Goal: Book appointment/travel/reservation

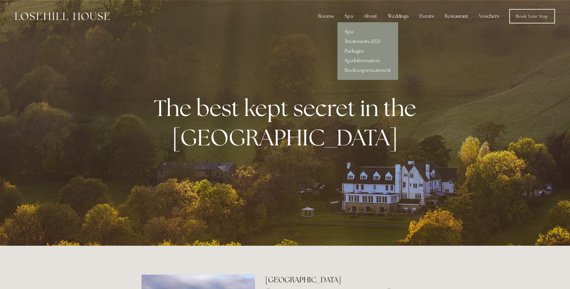
click at [356, 49] on link "Packages" at bounding box center [367, 51] width 61 height 10
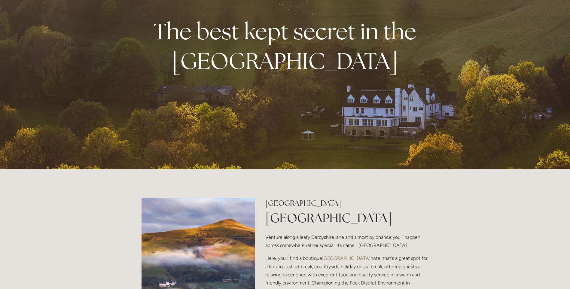
scroll to position [90, 0]
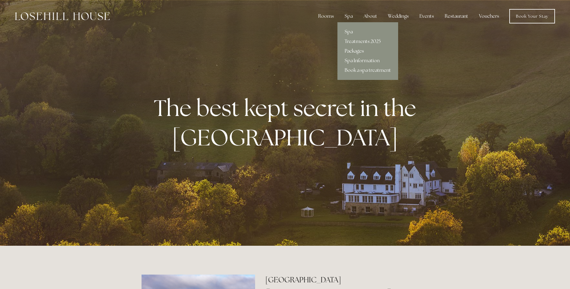
click at [354, 48] on link "Packages" at bounding box center [367, 51] width 61 height 10
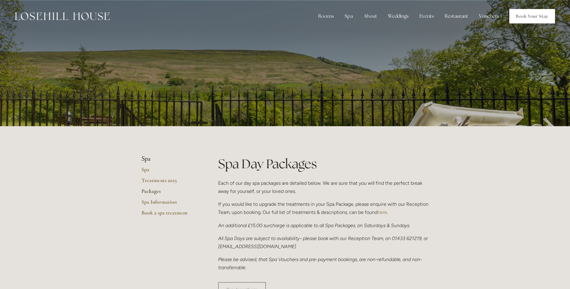
click at [524, 17] on link "Book Your Stay" at bounding box center [532, 16] width 46 height 14
